Goal: Task Accomplishment & Management: Manage account settings

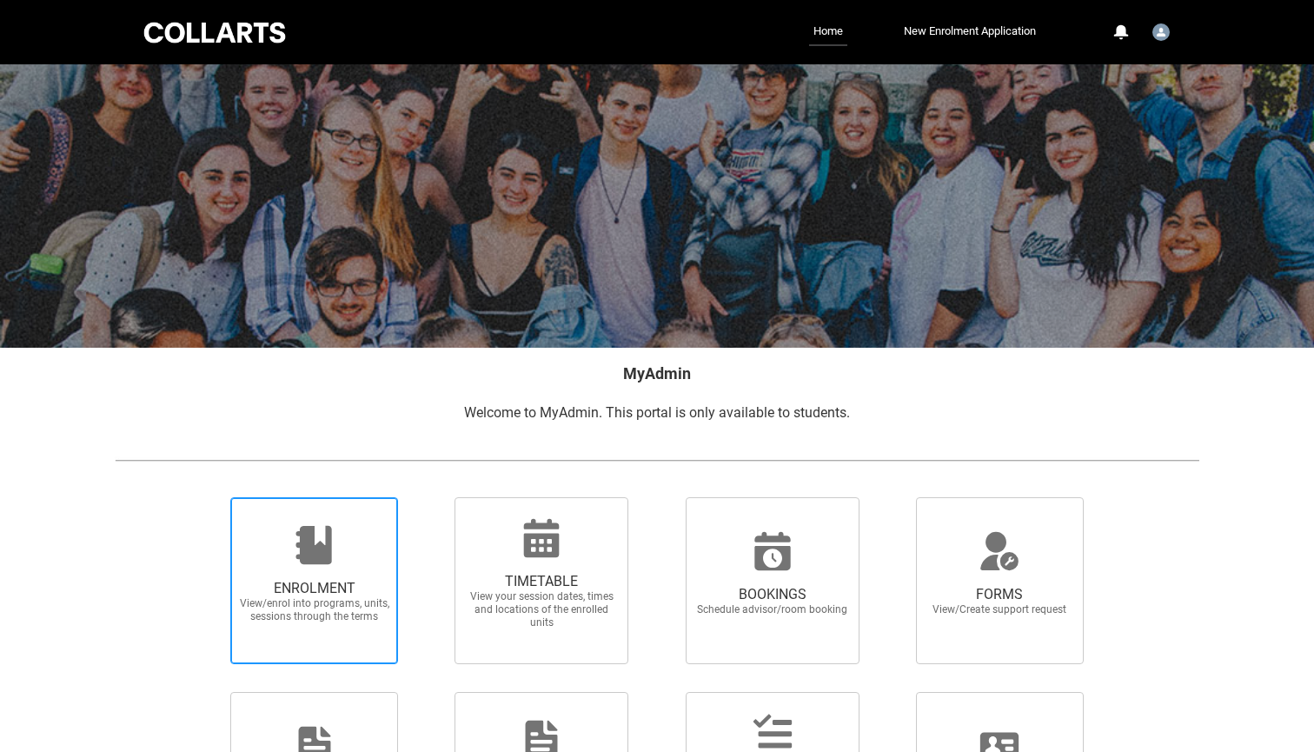
click at [372, 600] on span "View/enrol into programs, units, sessions through the terms" at bounding box center [314, 610] width 153 height 26
click at [209, 497] on input "ENROLMENT View/enrol into programs, units, sessions through the terms" at bounding box center [209, 496] width 1 height 1
radio input "true"
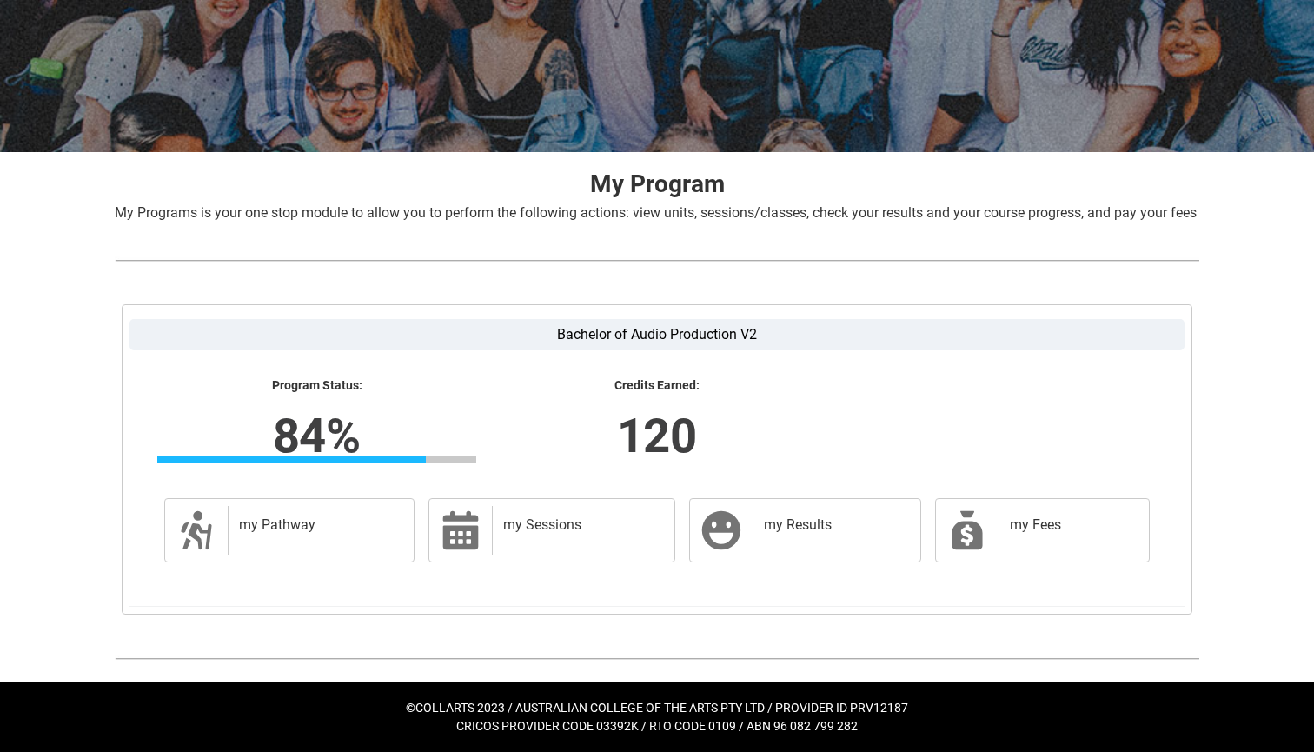
scroll to position [216, 0]
click at [818, 519] on h2 "my Results" at bounding box center [833, 524] width 139 height 17
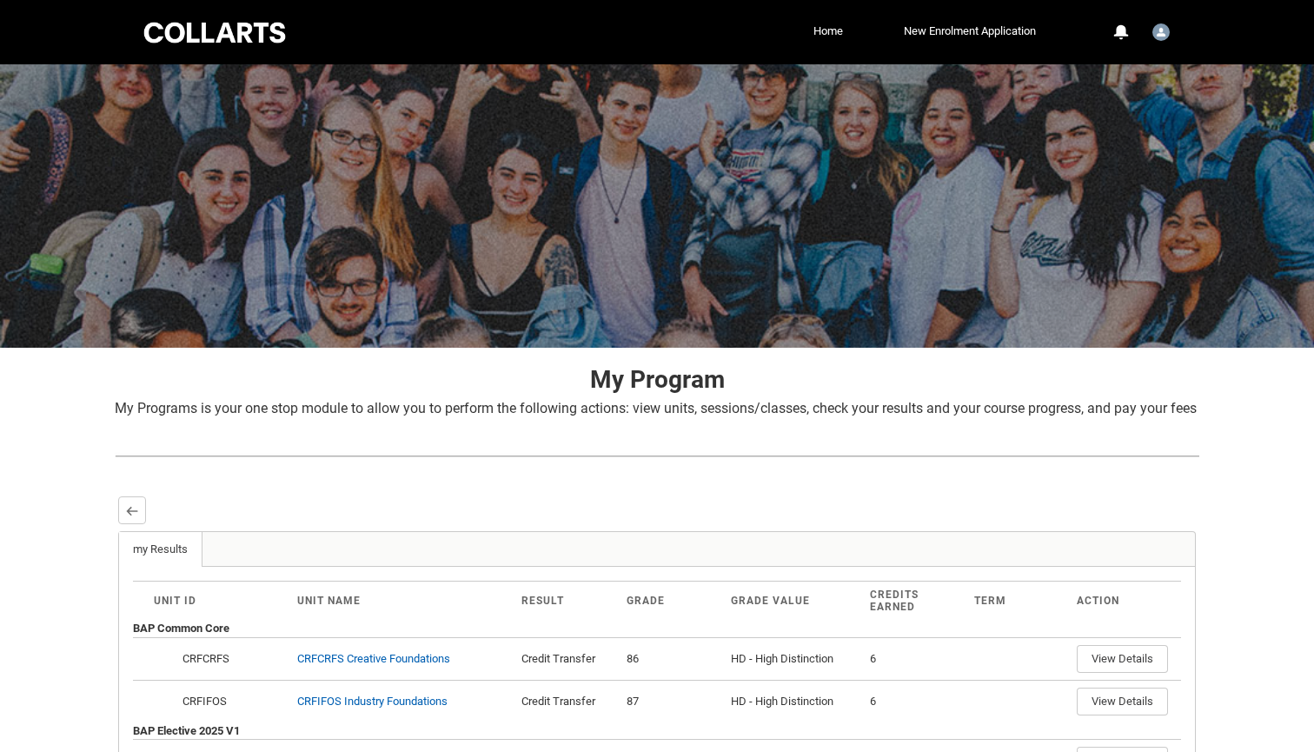
scroll to position [0, 0]
click at [129, 517] on lightning-primitive-icon "button" at bounding box center [132, 510] width 12 height 13
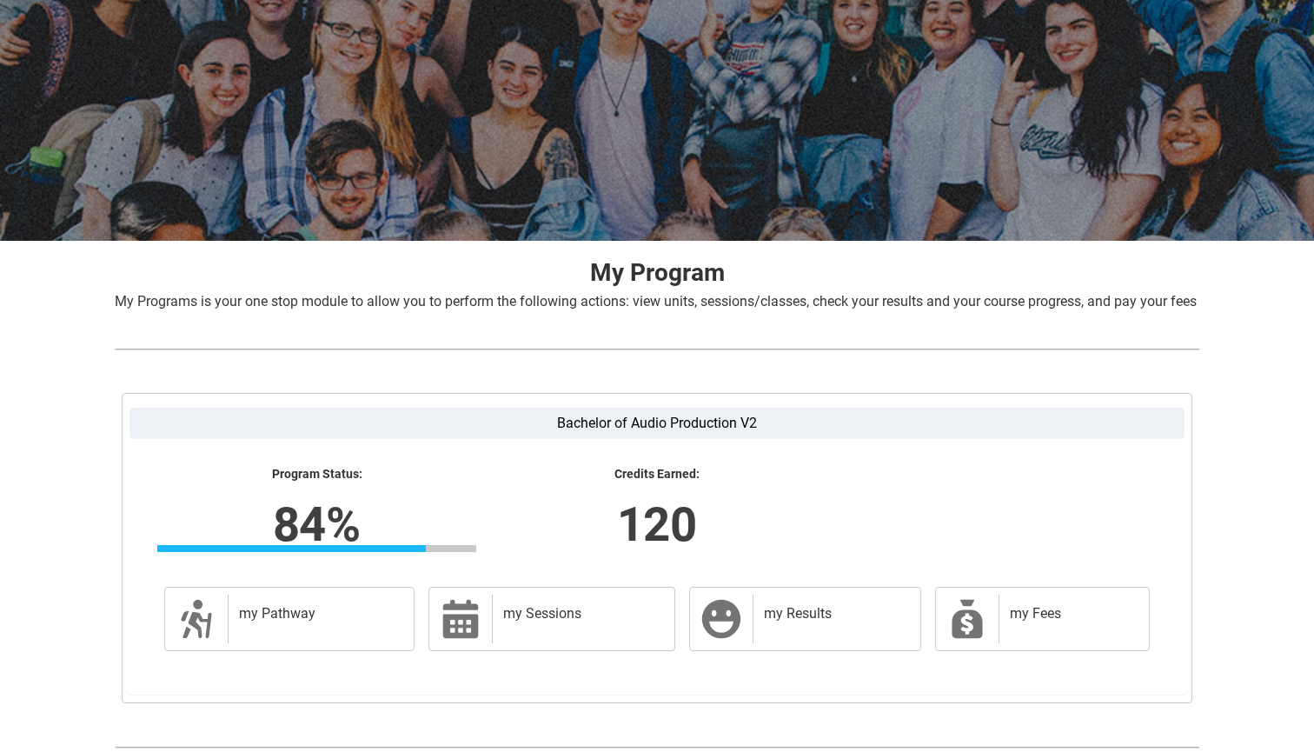
scroll to position [114, 0]
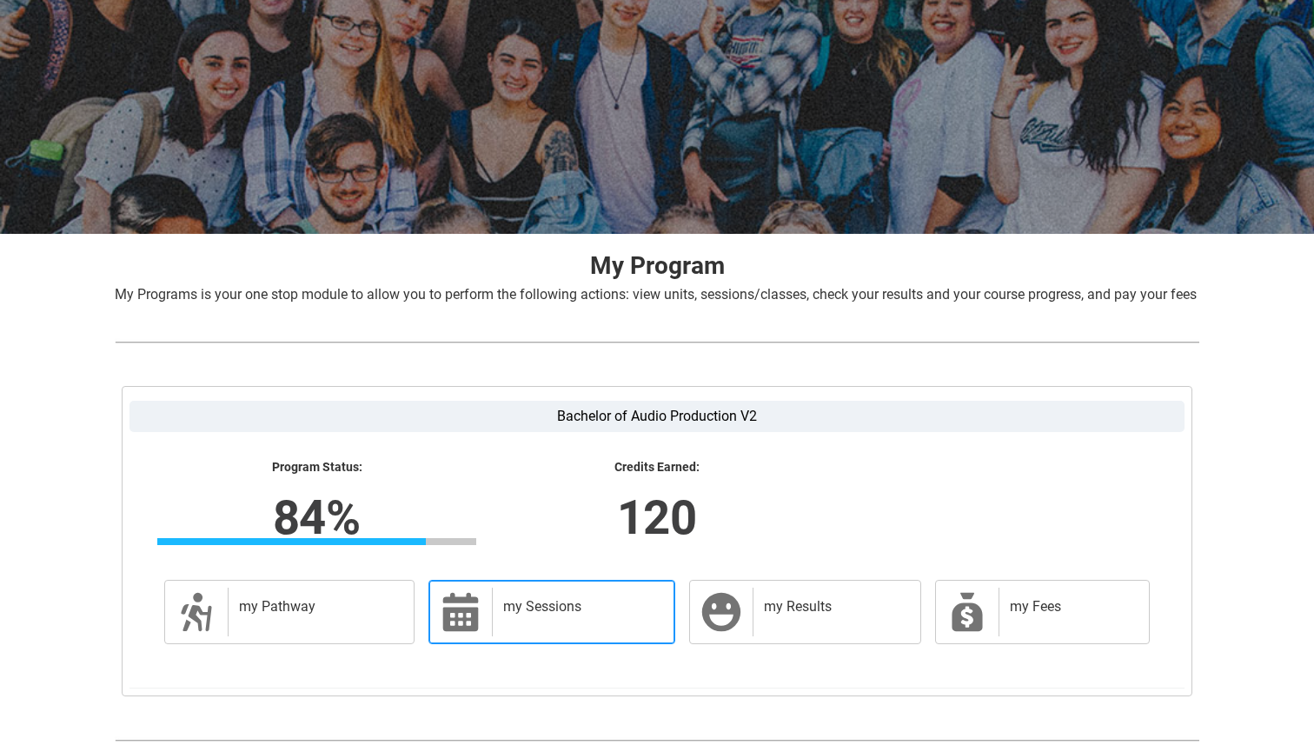
click at [627, 615] on h2 "my Sessions" at bounding box center [580, 606] width 154 height 17
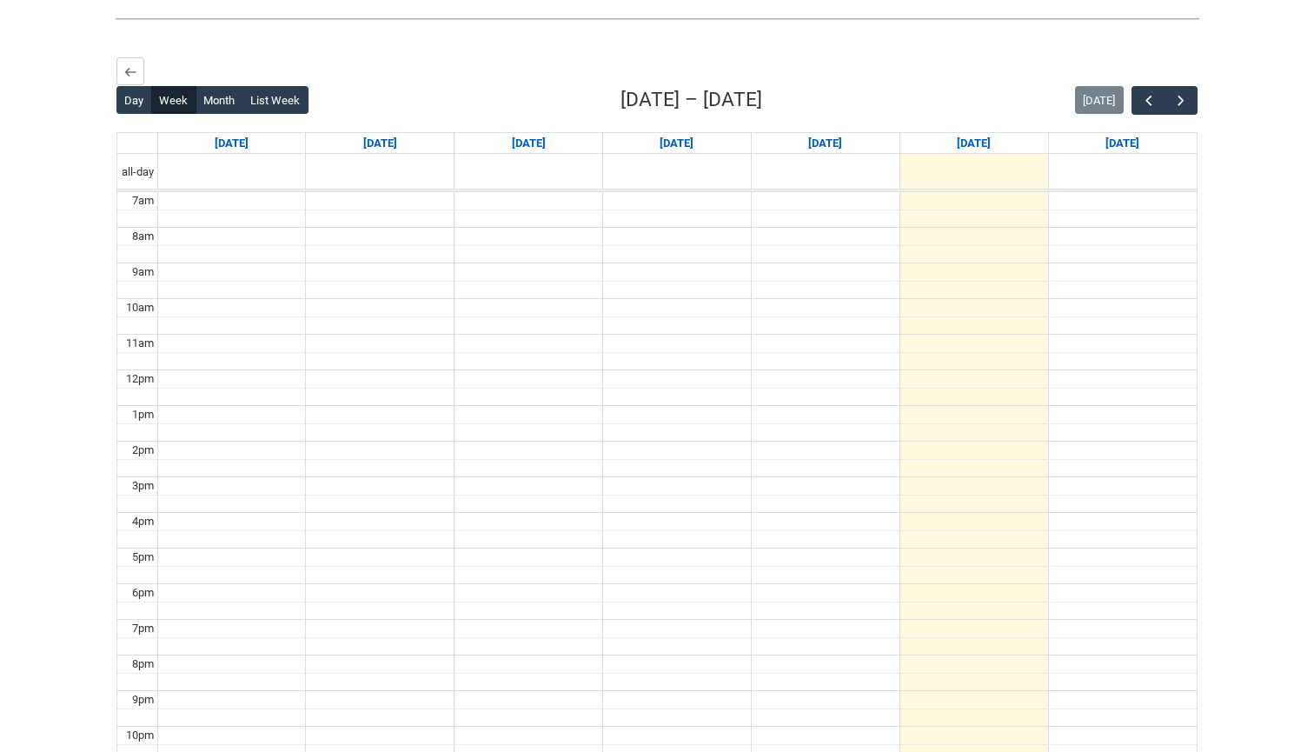
scroll to position [442, 0]
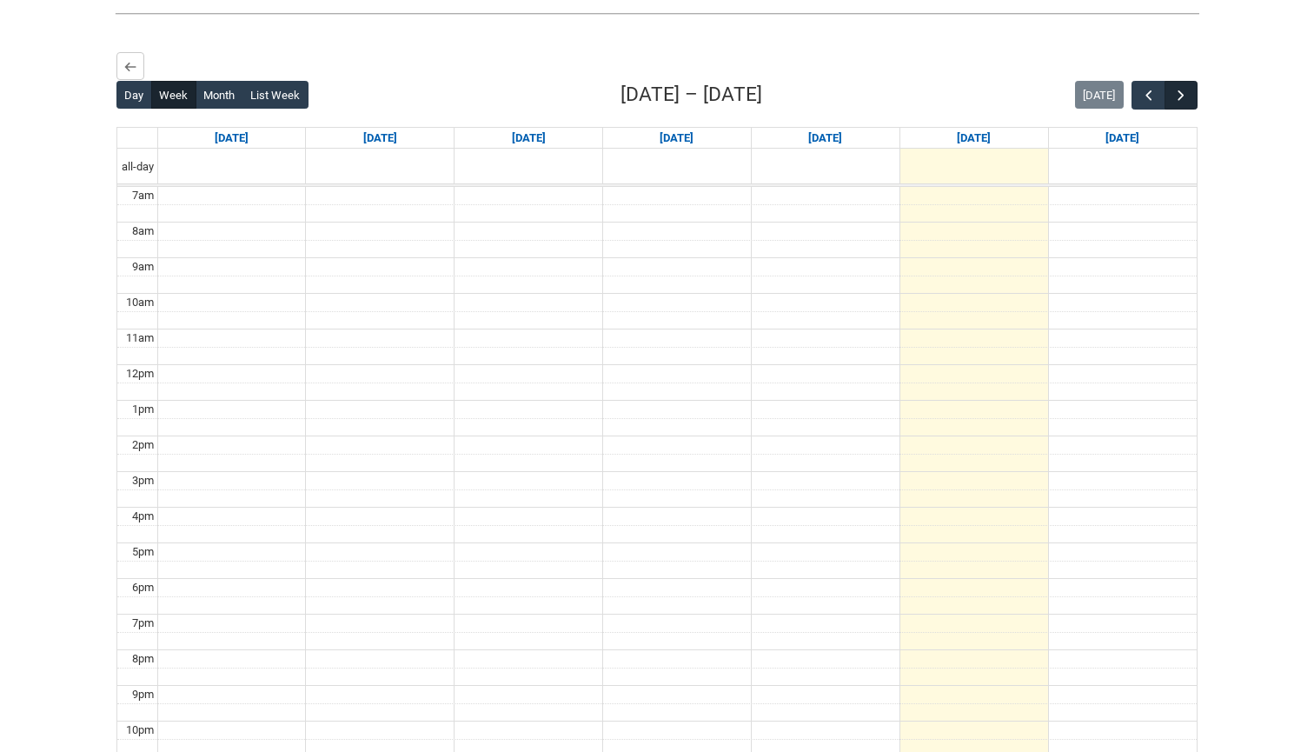
click at [1193, 109] on button "button" at bounding box center [1180, 95] width 33 height 29
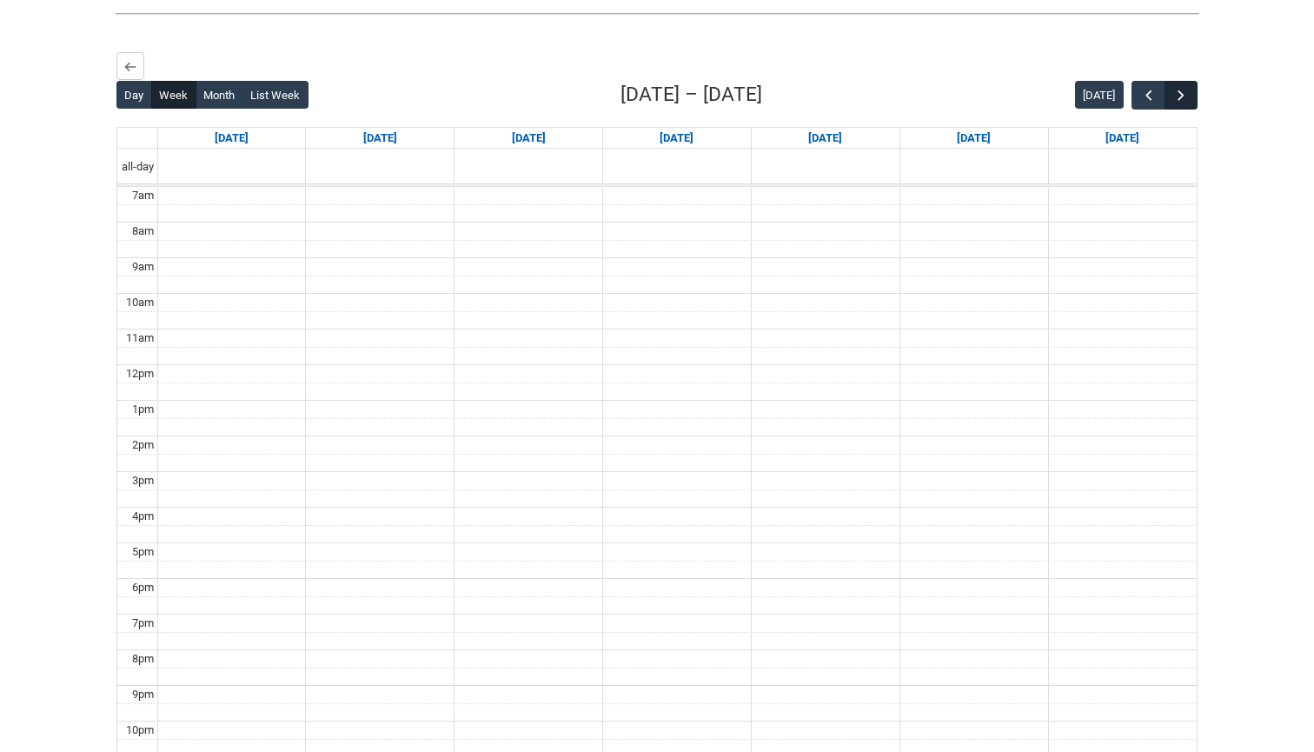
click at [1193, 109] on button "button" at bounding box center [1180, 95] width 33 height 29
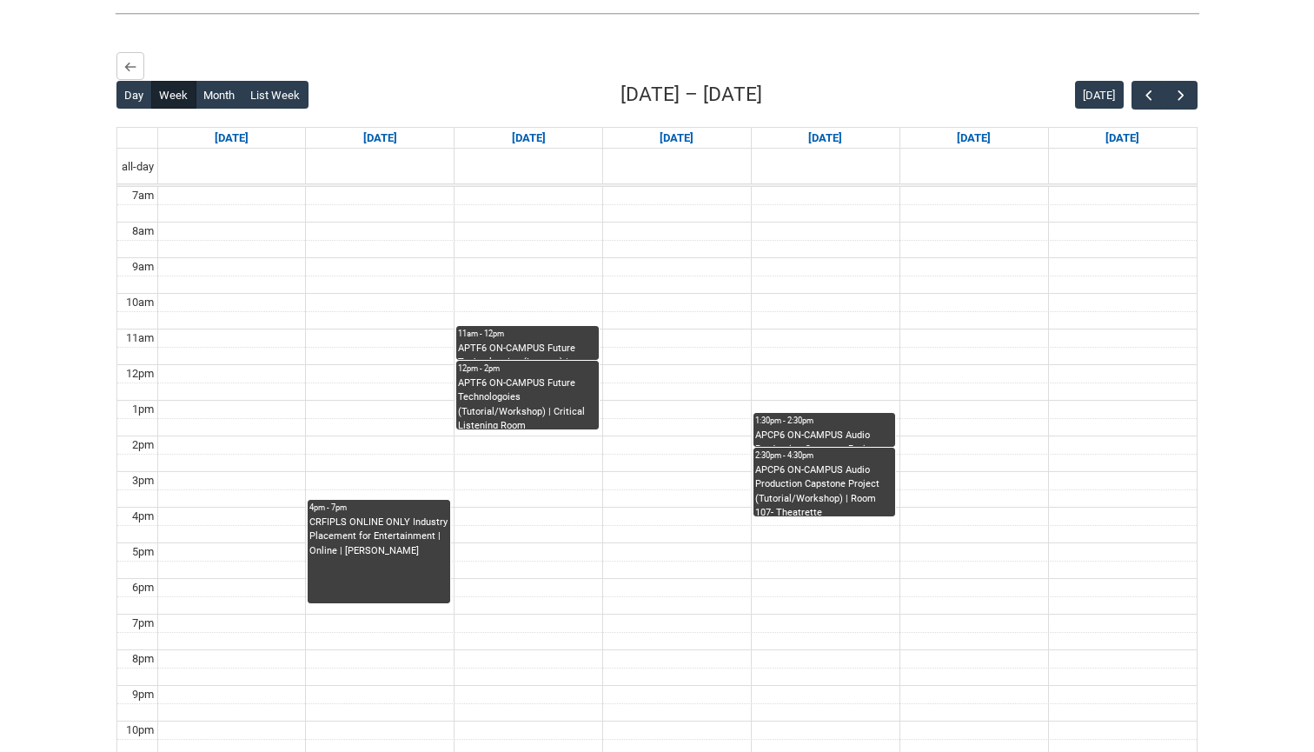
click at [336, 558] on div "CRFIPLS ONLINE ONLY Industry Placement for Entertainment | Online | [PERSON_NAM…" at bounding box center [378, 536] width 139 height 43
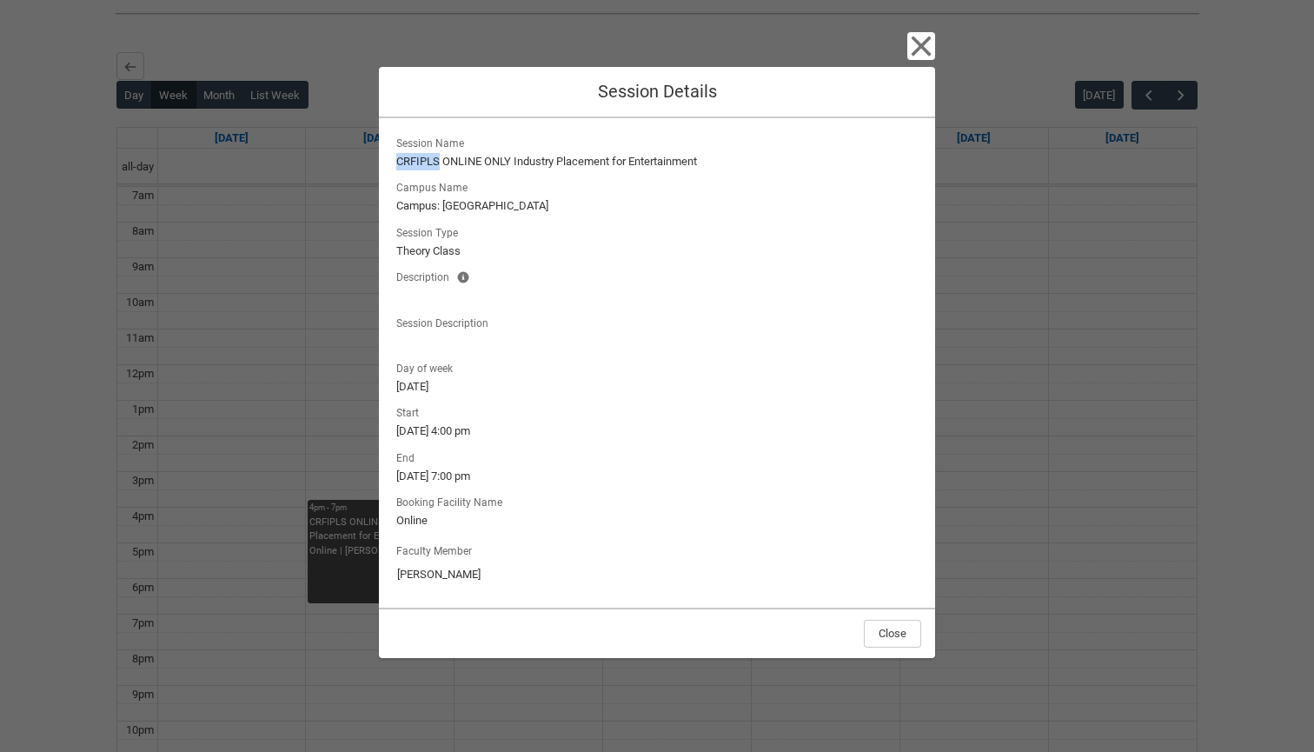
drag, startPoint x: 440, startPoint y: 164, endPoint x: 393, endPoint y: 162, distance: 47.0
click at [393, 162] on lightning-output-field "Session Name CRFIPLS ONLINE ONLY Industry Placement for Entertainment" at bounding box center [657, 151] width 528 height 38
copy lightning-formatted-text "CRFIPLS"
click at [930, 51] on icon "button" at bounding box center [921, 46] width 28 height 28
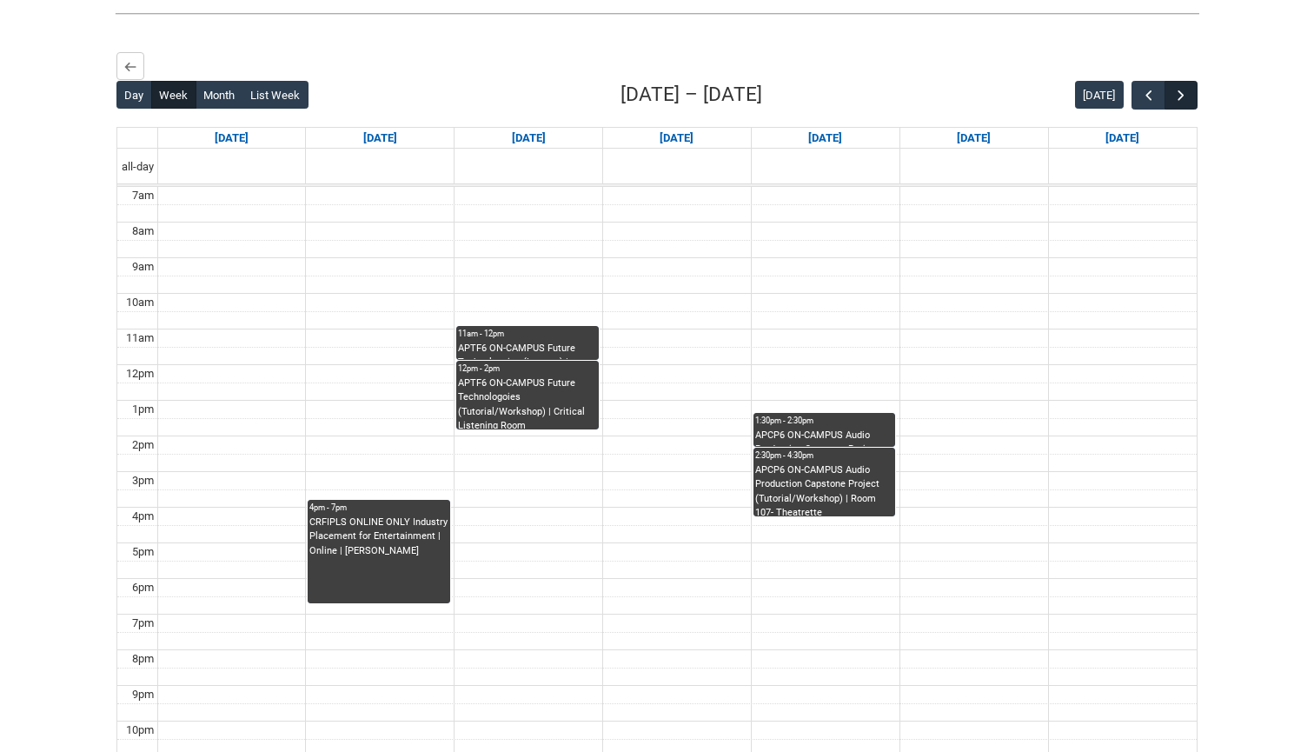
click at [1177, 104] on span "button" at bounding box center [1180, 95] width 17 height 17
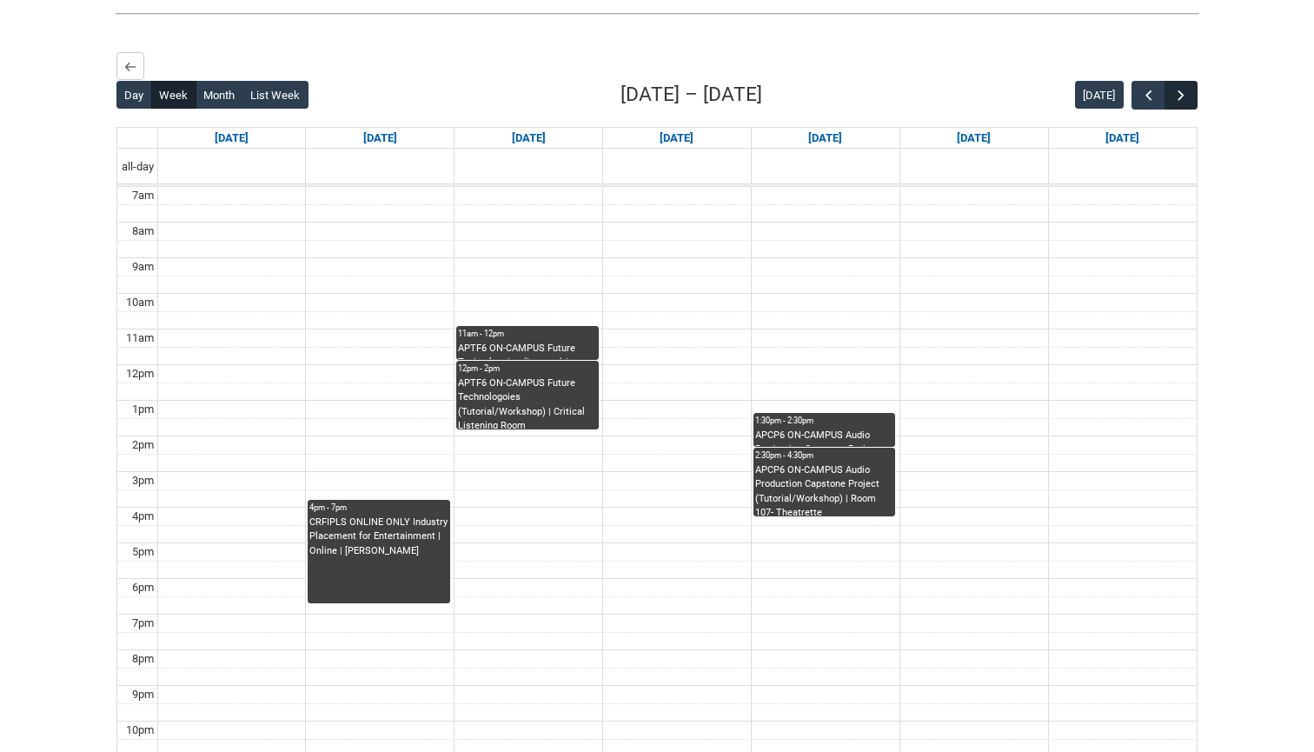
click at [1177, 104] on span "button" at bounding box center [1180, 95] width 17 height 17
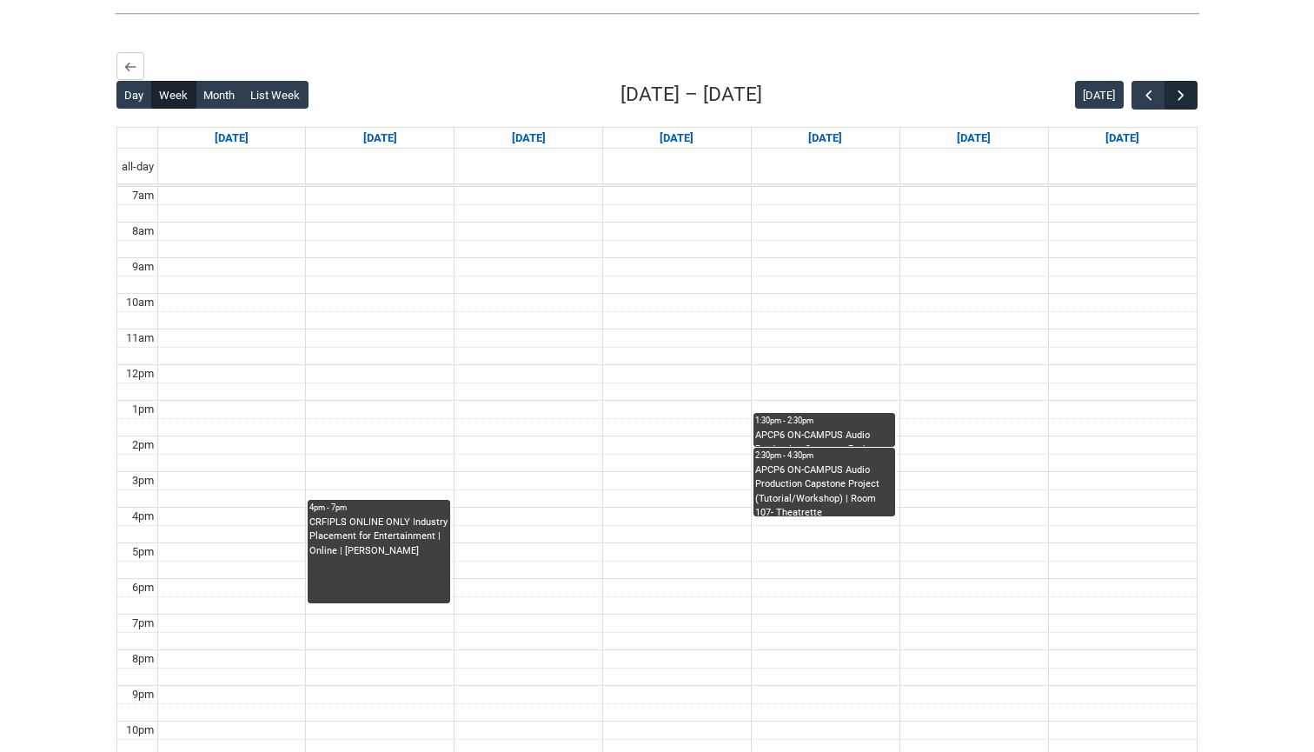
click at [1177, 104] on span "button" at bounding box center [1180, 95] width 17 height 17
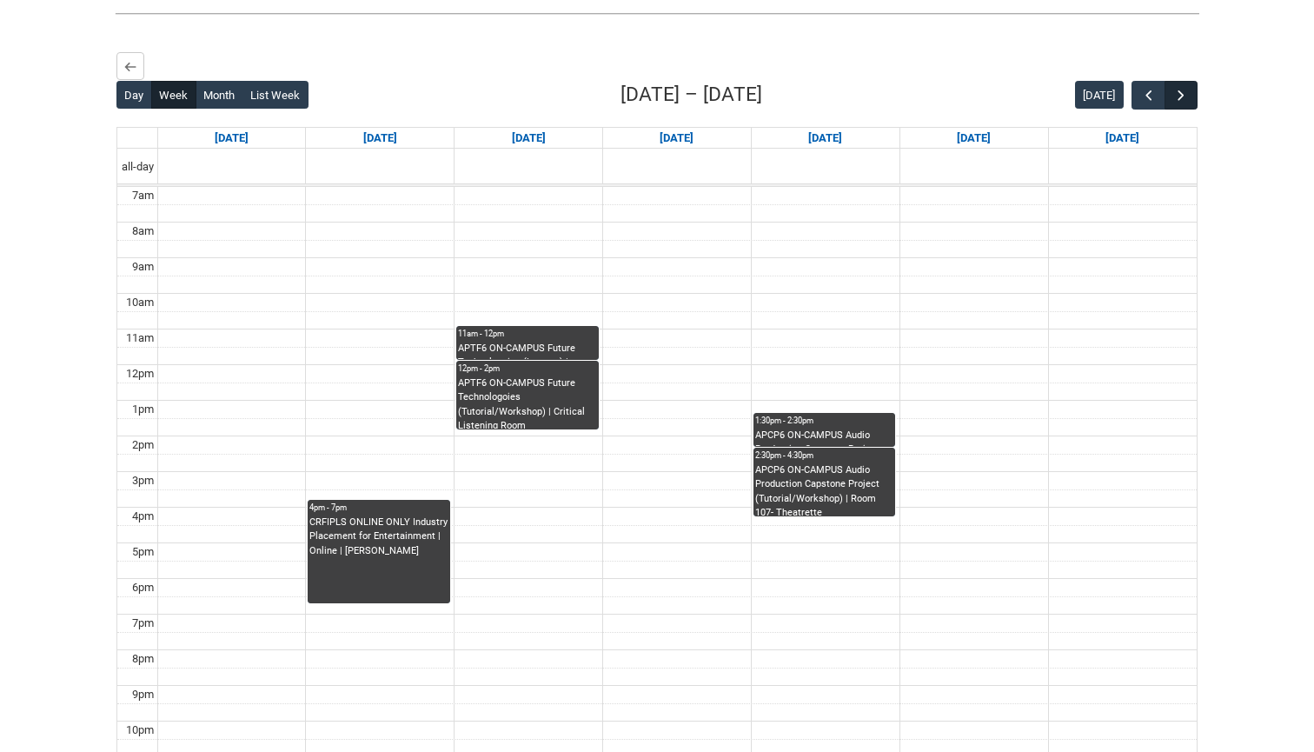
click at [1177, 104] on span "button" at bounding box center [1180, 95] width 17 height 17
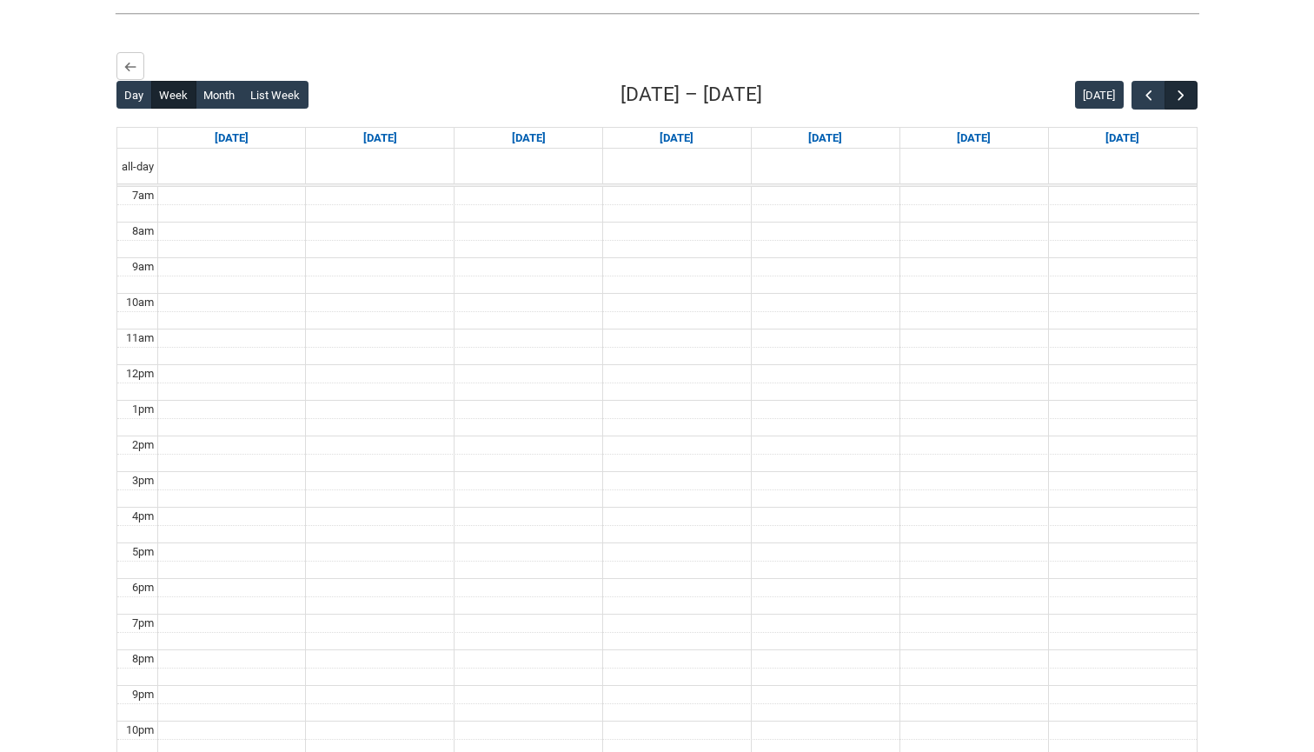
click at [1177, 104] on span "button" at bounding box center [1180, 95] width 17 height 17
click at [1146, 104] on span "button" at bounding box center [1148, 95] width 17 height 17
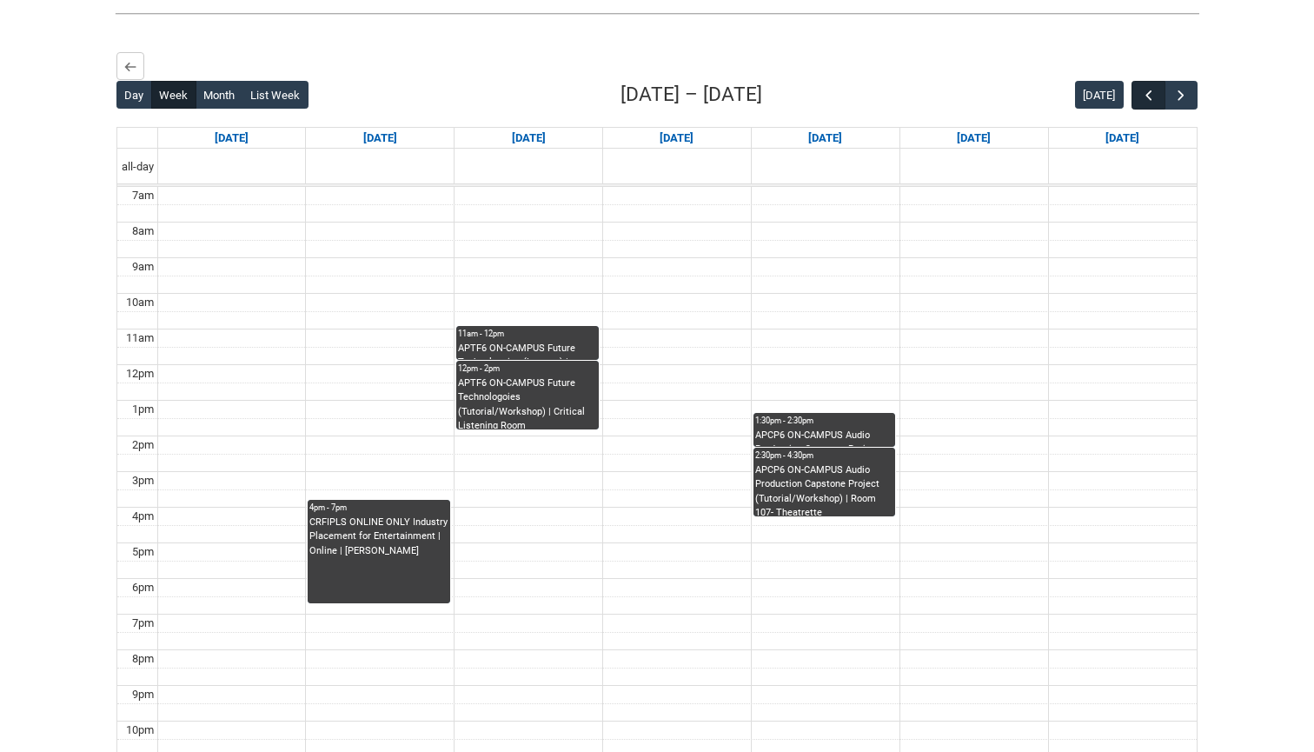
click at [1142, 104] on span "button" at bounding box center [1148, 95] width 17 height 17
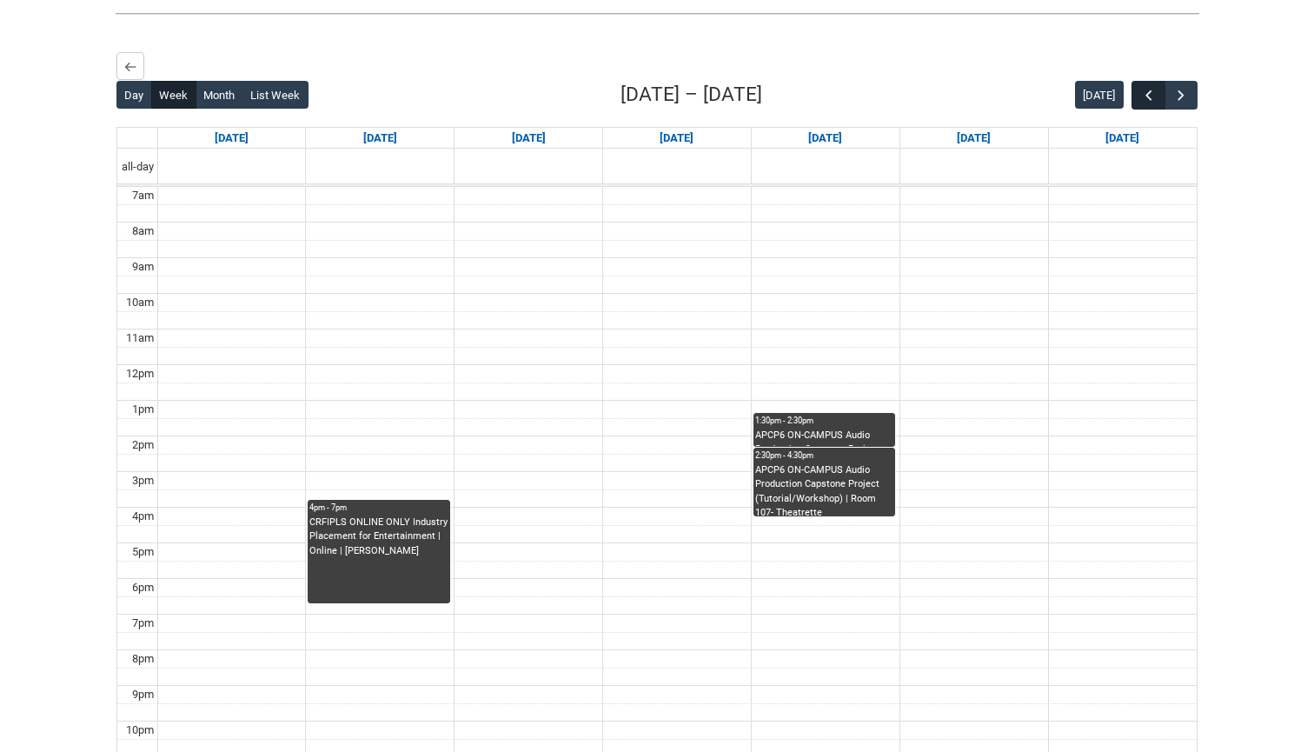
click at [1142, 104] on span "button" at bounding box center [1148, 95] width 17 height 17
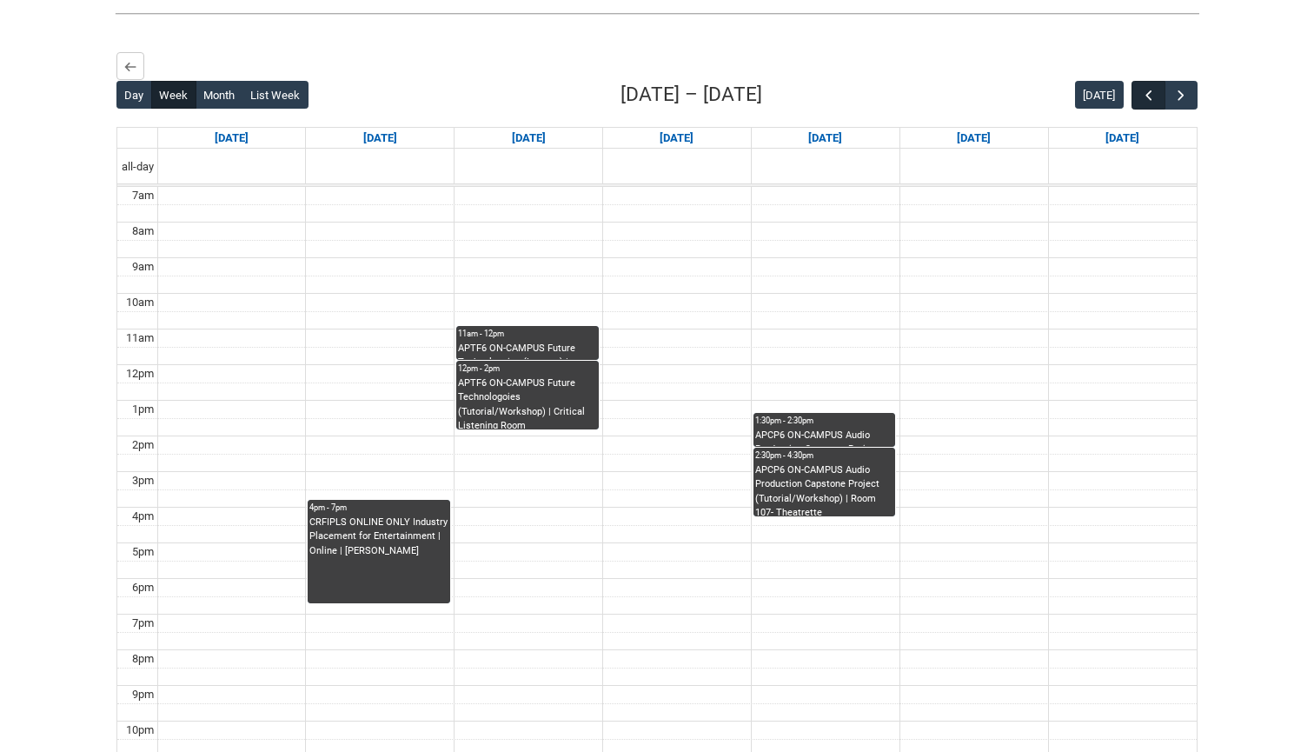
click at [1142, 104] on span "button" at bounding box center [1148, 95] width 17 height 17
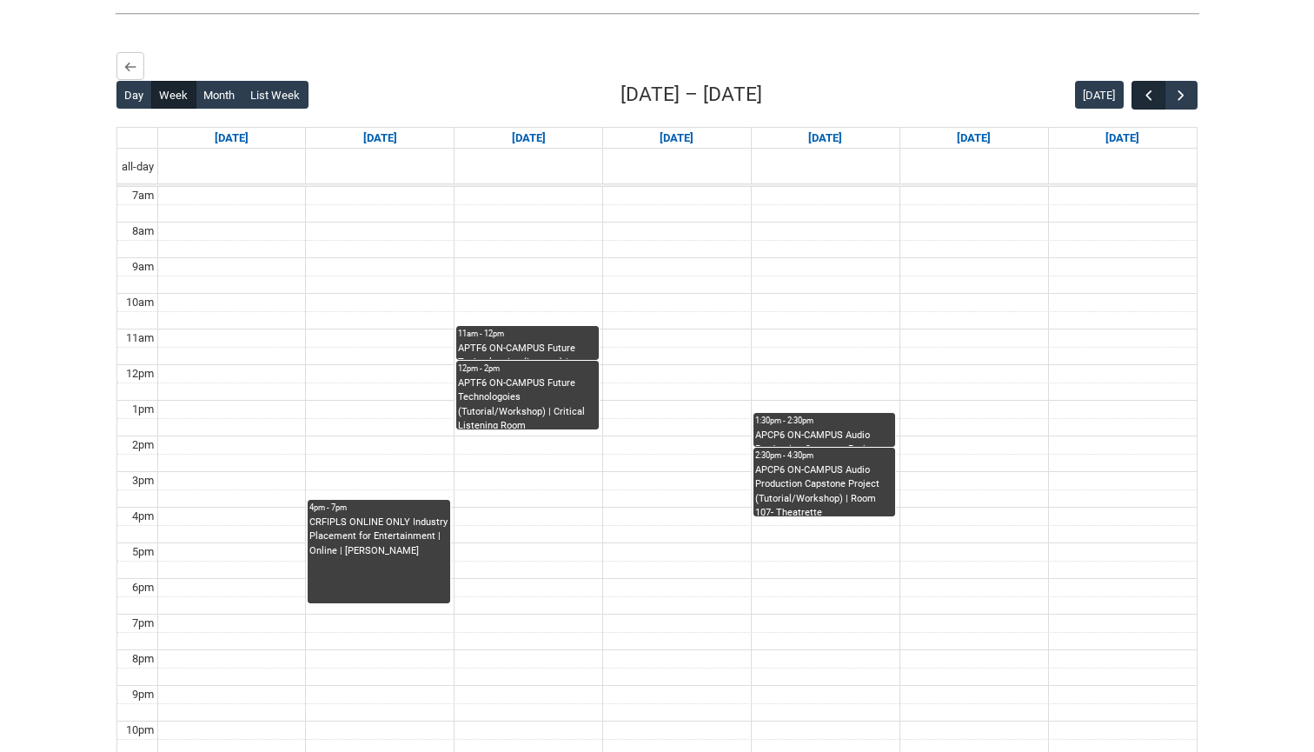
click at [1142, 104] on span "button" at bounding box center [1148, 95] width 17 height 17
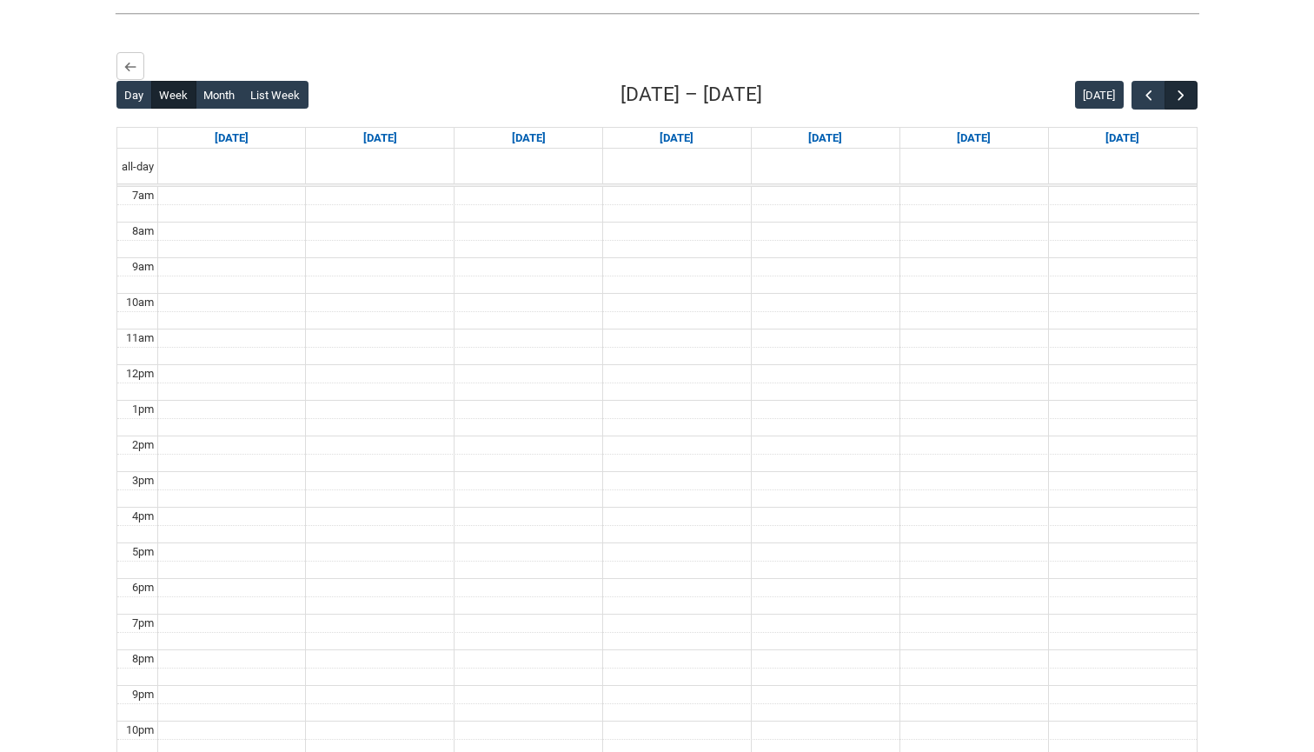
click at [1184, 104] on span "button" at bounding box center [1180, 95] width 17 height 17
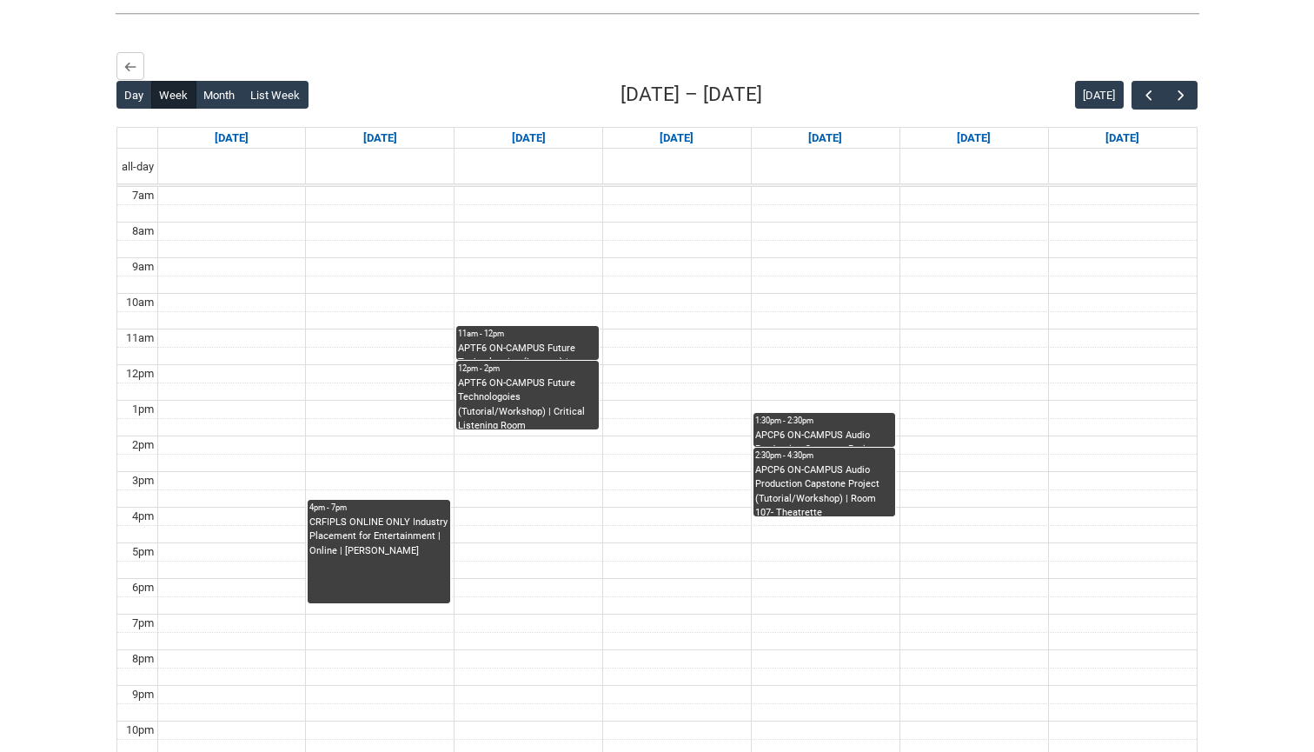
click at [532, 360] on div "APTF6 ON-CAMPUS Future Technologoies (Lecture) | Critical Listening Room ([GEOG…" at bounding box center [527, 351] width 139 height 18
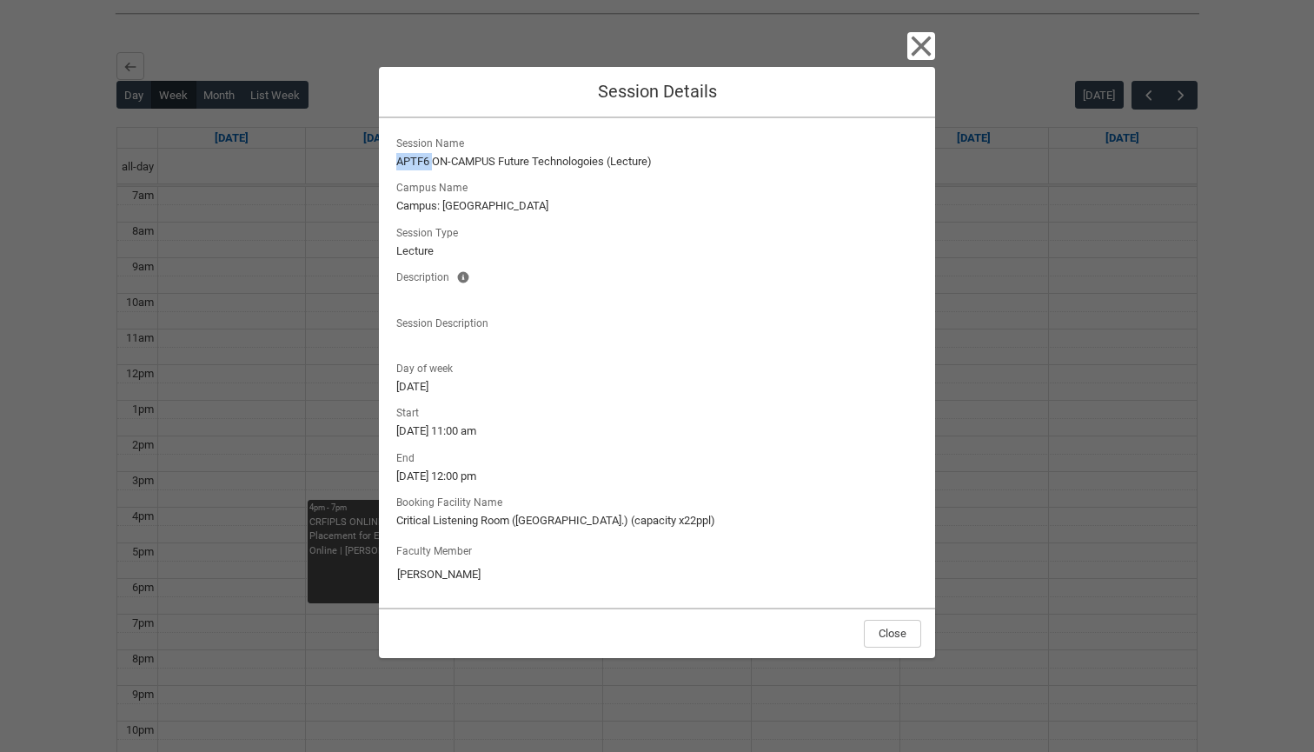
drag, startPoint x: 432, startPoint y: 162, endPoint x: 391, endPoint y: 159, distance: 40.9
click at [391, 159] on div "Session Name APTF6 ON-CAMPUS Future Technologoies (Lecture) Campus Name Campus:…" at bounding box center [657, 362] width 556 height 489
copy lightning-formatted-text "APTF6"
drag, startPoint x: 501, startPoint y: 162, endPoint x: 608, endPoint y: 162, distance: 107.8
click at [608, 162] on lightning-formatted-text "APTF6 ON-CAMPUS Future Technologoies (Lecture)" at bounding box center [656, 161] width 521 height 17
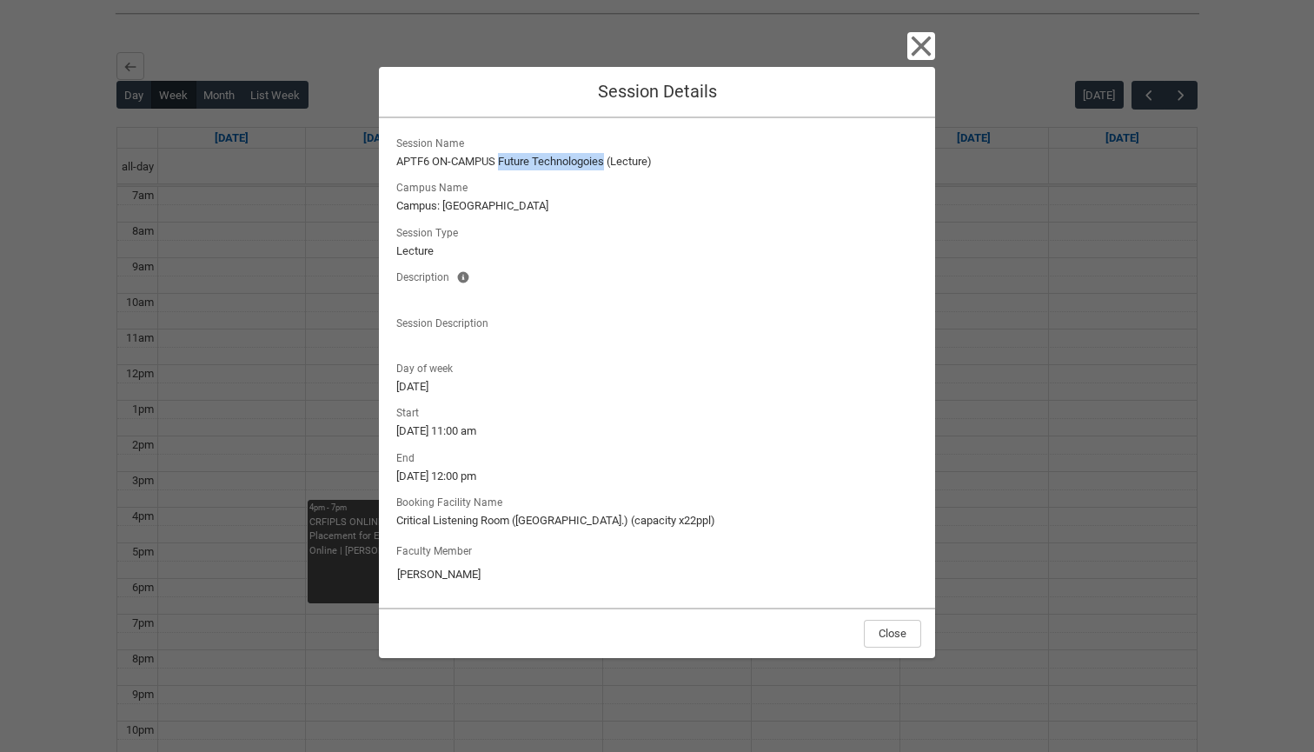
copy lightning-formatted-text "Future Technologoies"
drag, startPoint x: 428, startPoint y: 163, endPoint x: 384, endPoint y: 160, distance: 44.5
click at [384, 160] on div "Session Name APTF6 ON-CAMPUS Future Technologoies (Lecture) Campus Name Campus:…" at bounding box center [657, 362] width 556 height 489
copy lightning-formatted-text "APTF6"
click at [901, 621] on button "Close" at bounding box center [892, 634] width 57 height 28
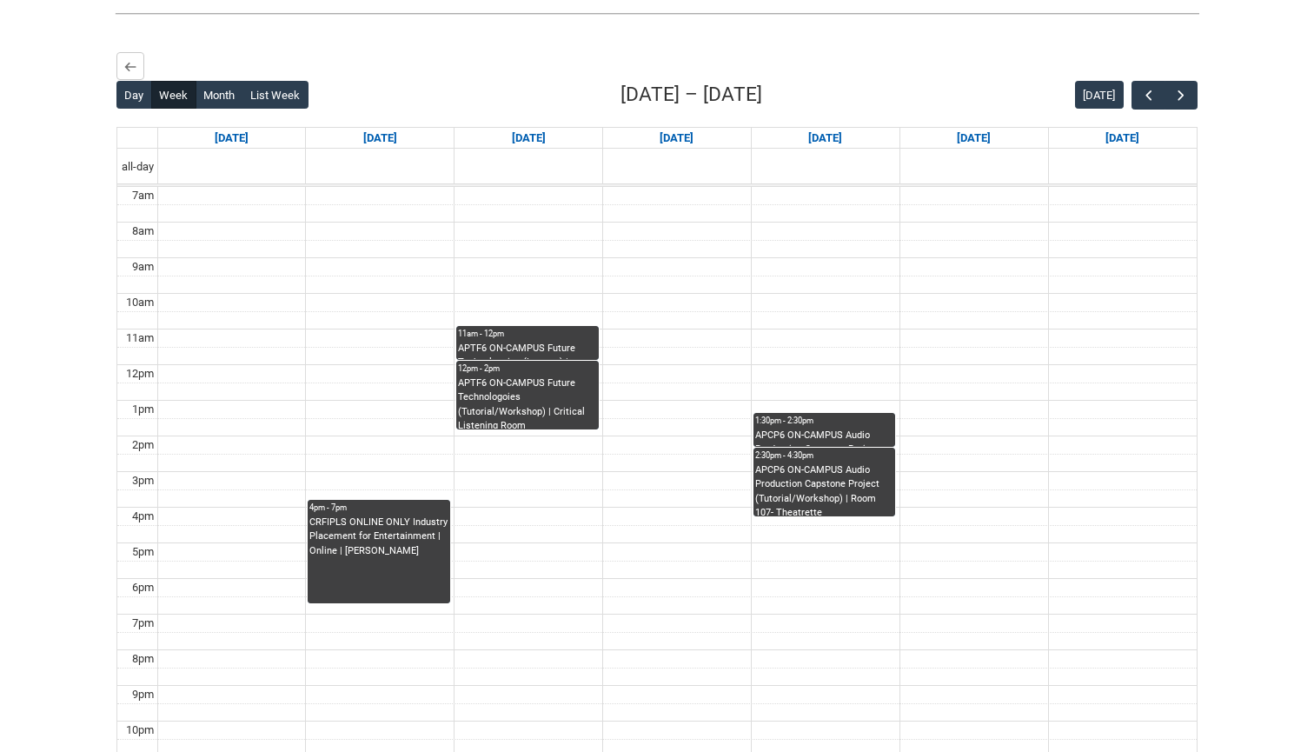
click at [821, 447] on div "APCP6 ON-CAMPUS Audio Production Capstone Project (LECTURE) | Room 107- Theatre…" at bounding box center [824, 437] width 139 height 18
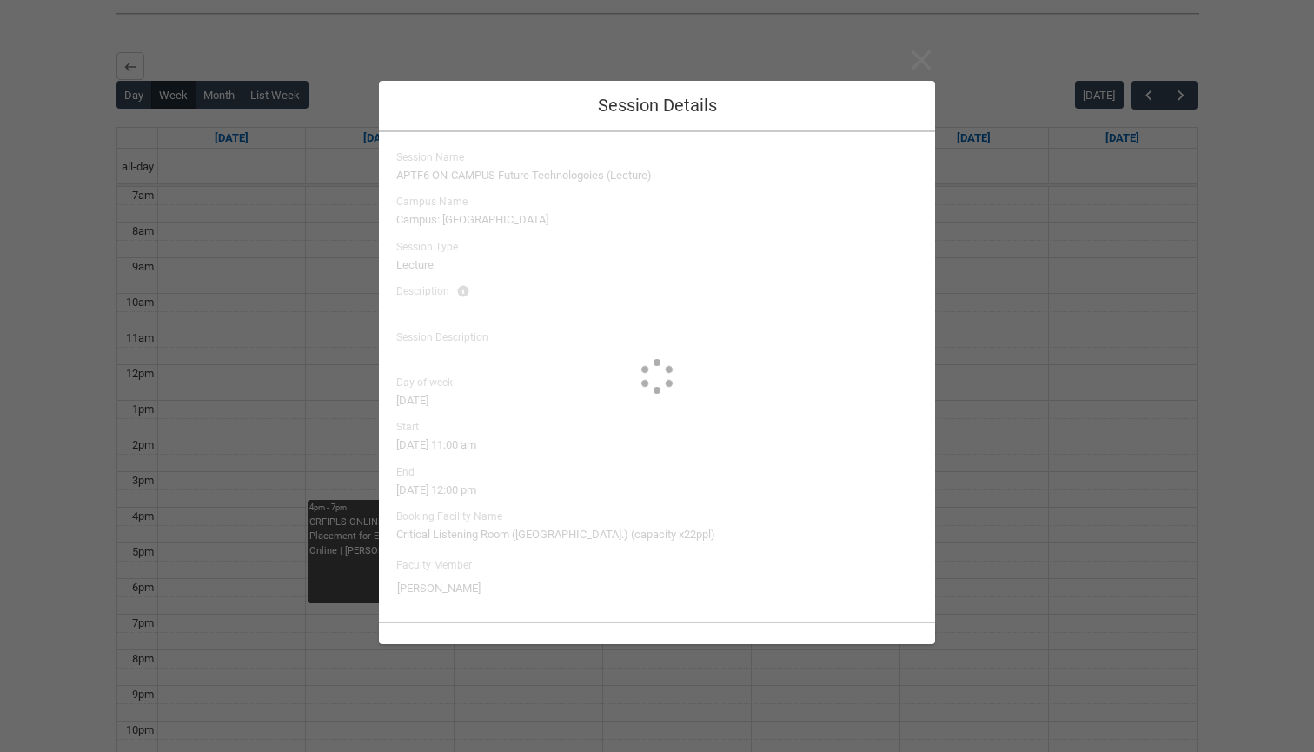
type input "[PERSON_NAME], Steeve Body, [PERSON_NAME], [PERSON_NAME]"
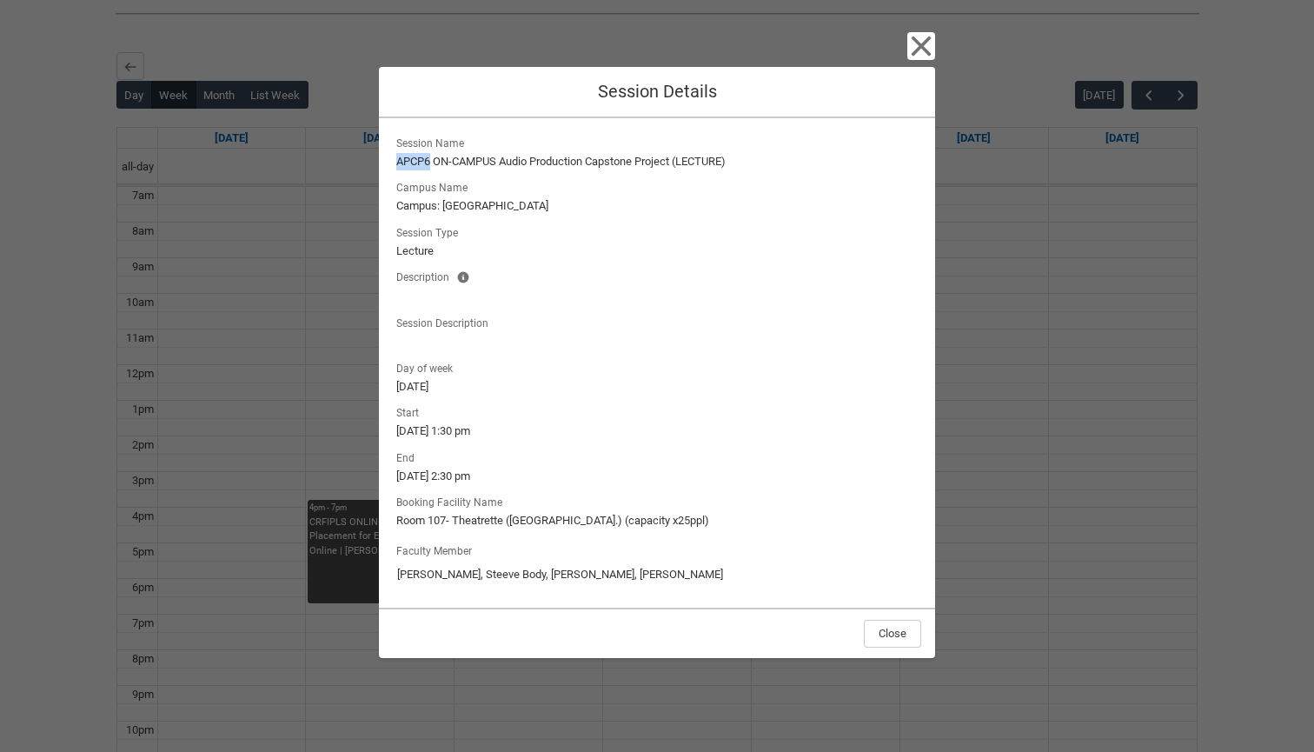
drag, startPoint x: 432, startPoint y: 165, endPoint x: 391, endPoint y: 163, distance: 40.9
click at [391, 163] on div "Session Name APCP6 ON-CAMPUS Audio Production Capstone Project (LECTURE) Campus…" at bounding box center [657, 362] width 556 height 489
copy lightning-formatted-text "APCP6"
click at [919, 47] on icon "button" at bounding box center [922, 46] width 20 height 20
